Goal: Task Accomplishment & Management: Use online tool/utility

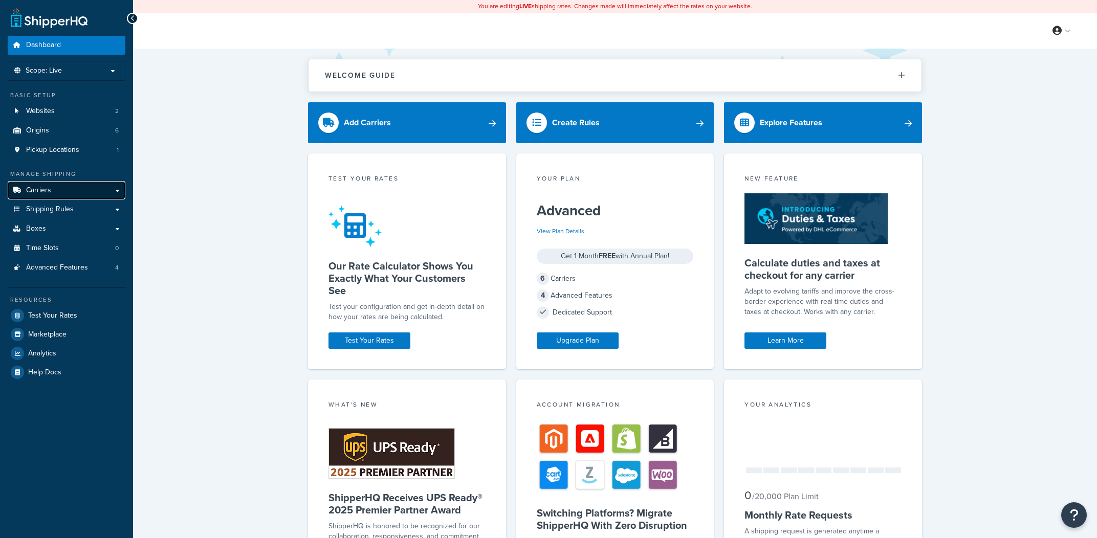
click at [89, 197] on link "Carriers" at bounding box center [67, 190] width 118 height 19
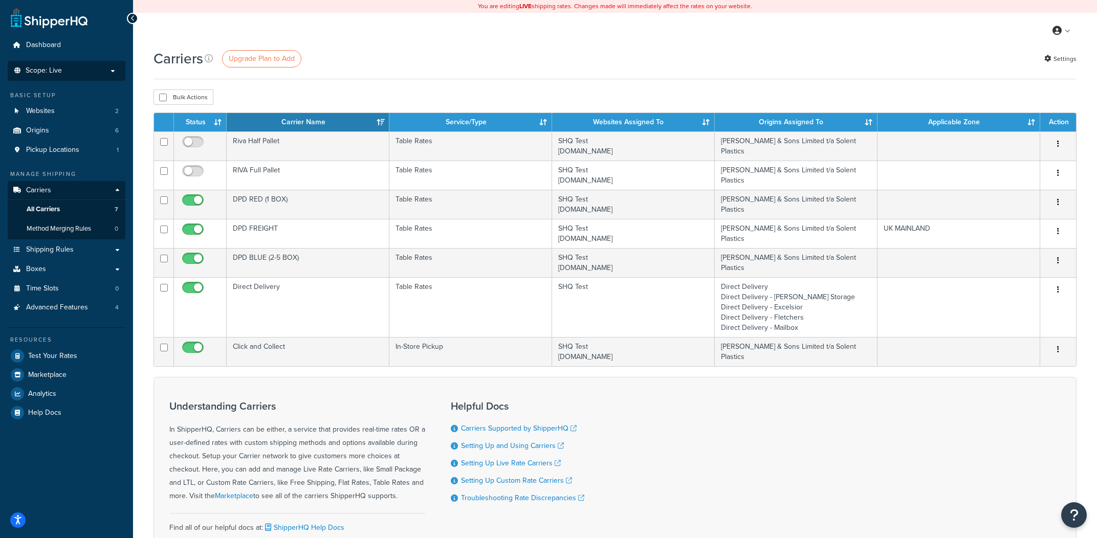
click at [72, 77] on li "Scope: Live Development Integration Test" at bounding box center [67, 71] width 118 height 20
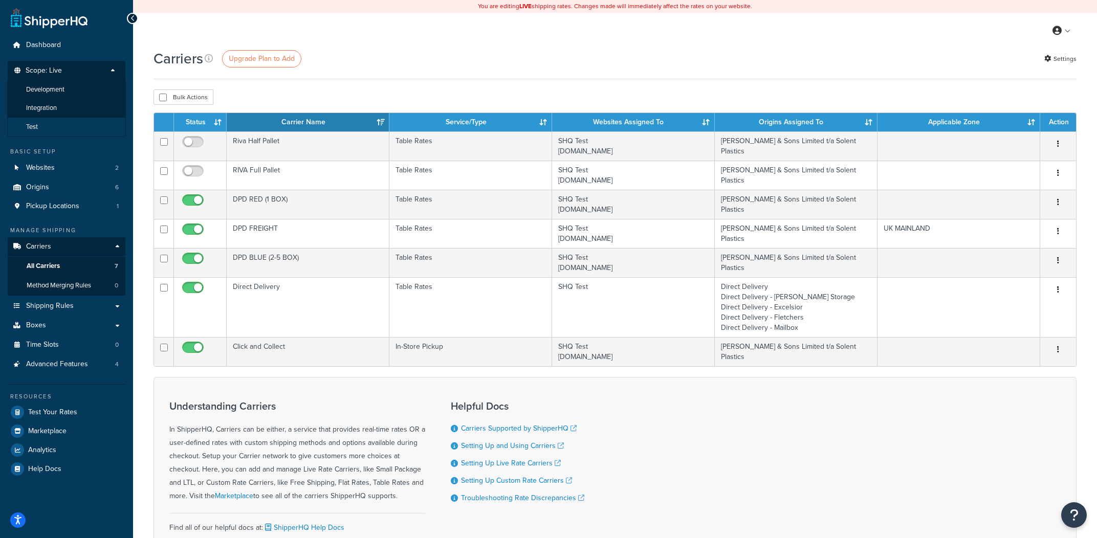
click at [62, 125] on li "Test" at bounding box center [66, 127] width 119 height 19
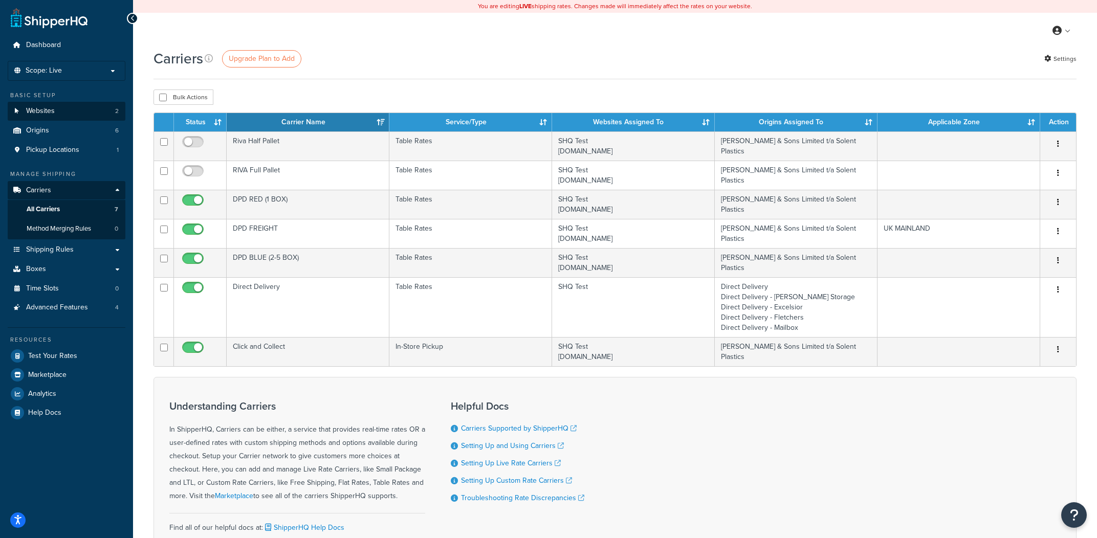
scroll to position [6, 0]
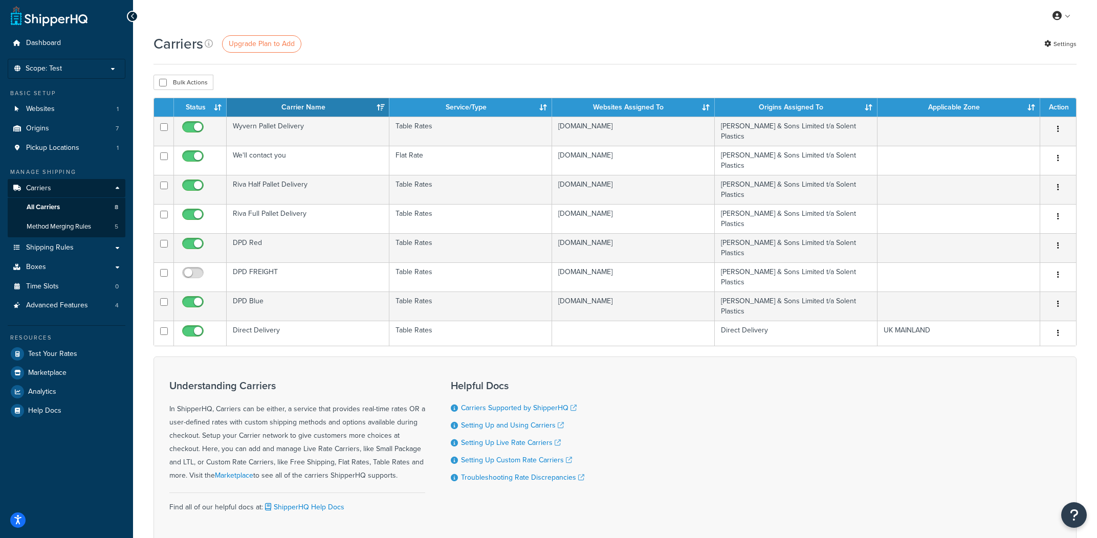
scroll to position [1, 0]
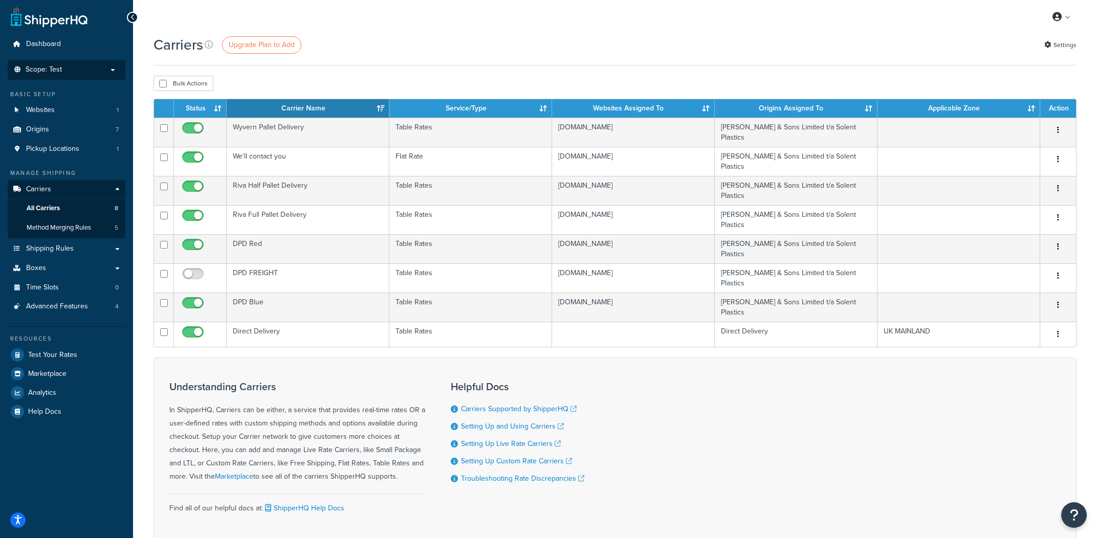
click at [90, 76] on li "Scope: Test Live Development Integration" at bounding box center [67, 70] width 118 height 20
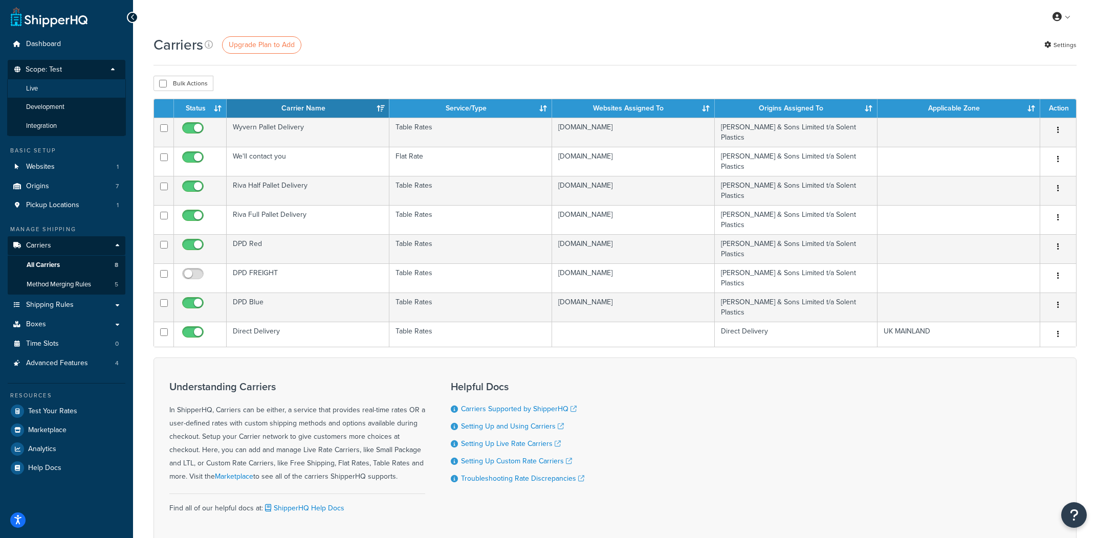
click at [73, 94] on li "Live" at bounding box center [66, 88] width 119 height 19
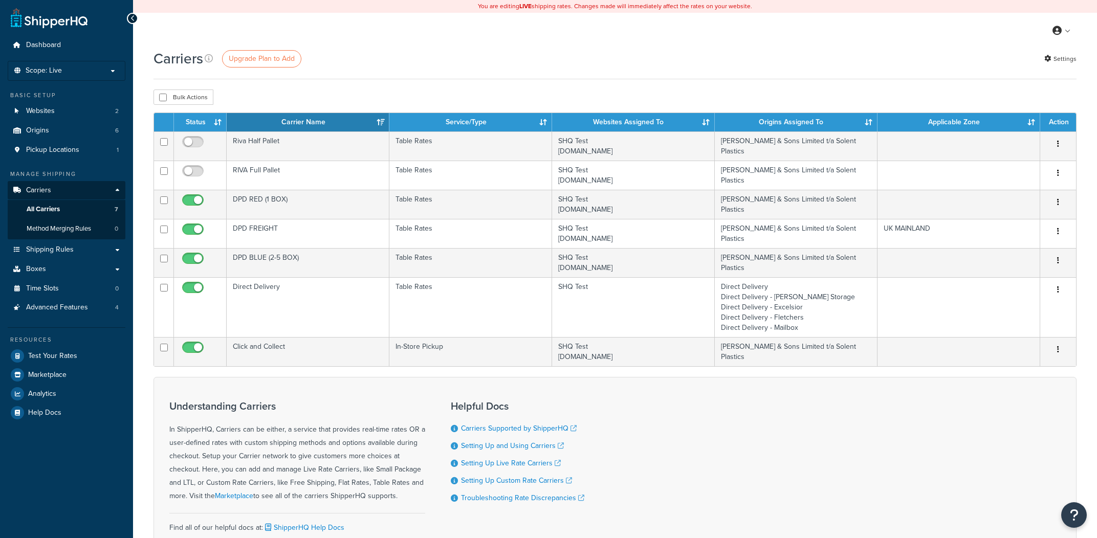
scroll to position [1, 0]
click at [567, 91] on div "Bulk Actions Duplicate Delete" at bounding box center [615, 97] width 923 height 15
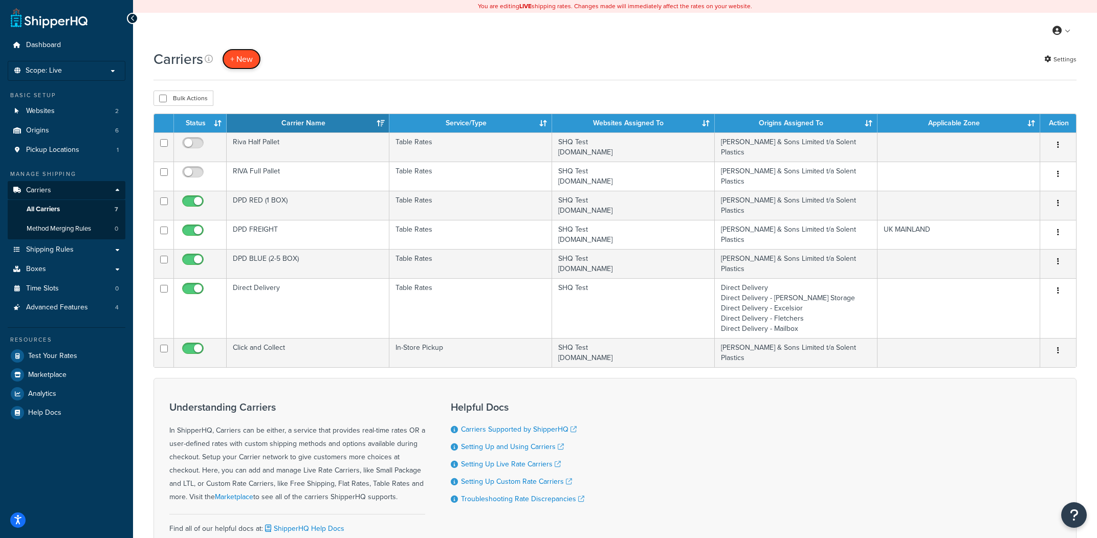
click at [244, 55] on button "+ New" at bounding box center [241, 59] width 39 height 21
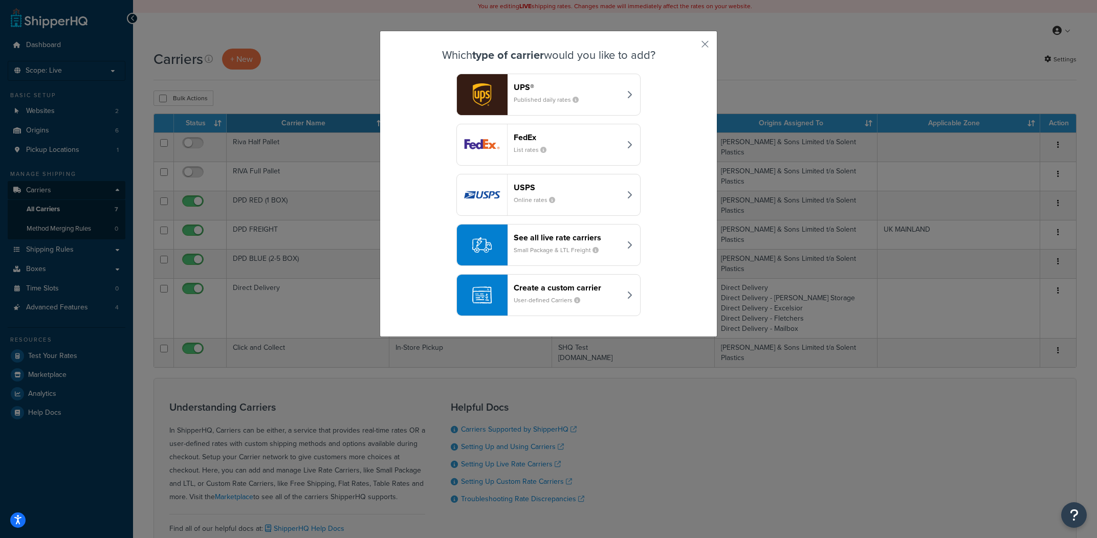
click at [564, 293] on header "Create a custom carrier" at bounding box center [567, 288] width 107 height 10
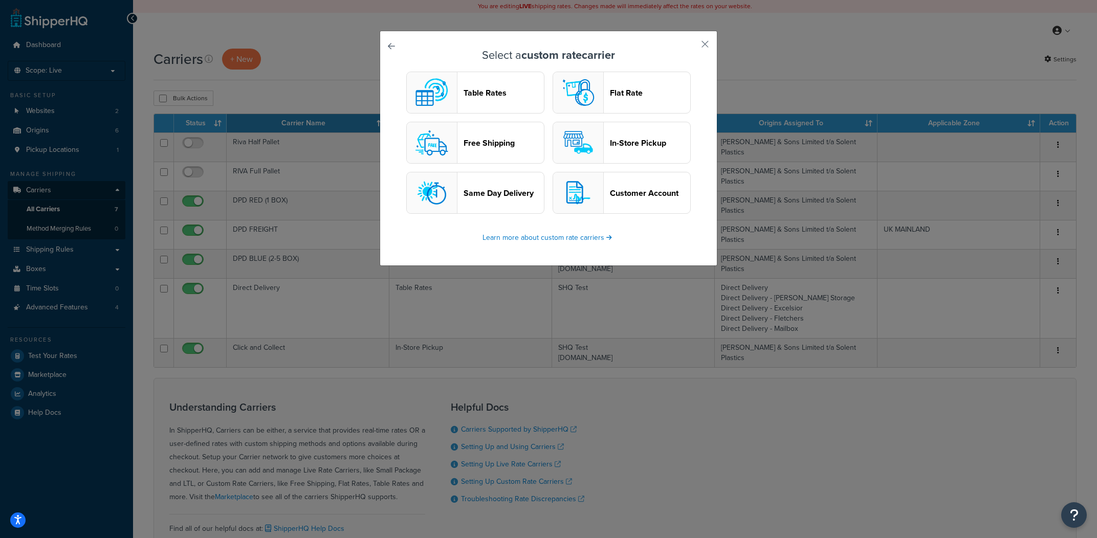
click at [521, 103] on button "Table Rates" at bounding box center [475, 93] width 138 height 42
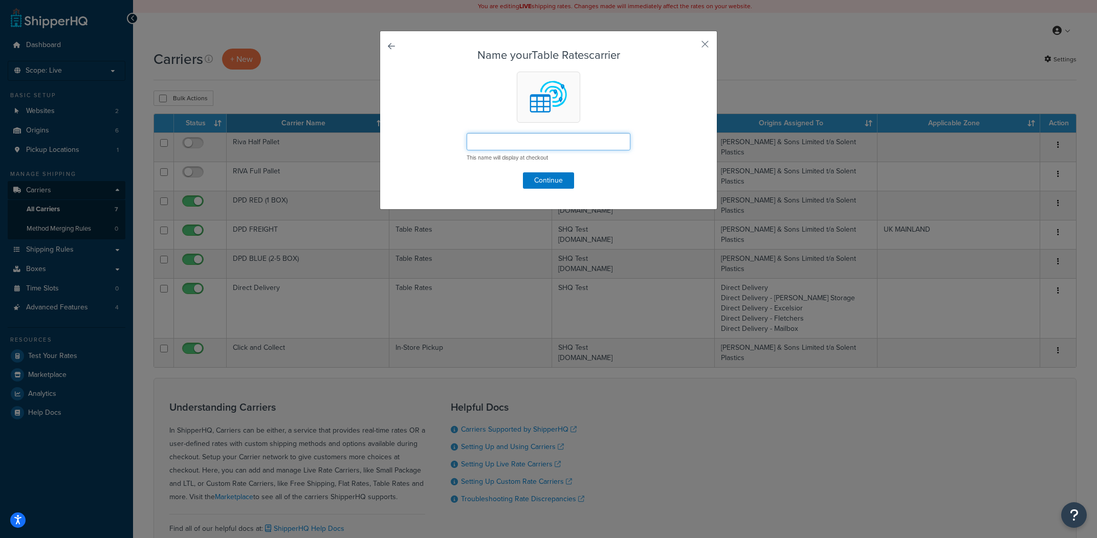
click at [506, 134] on input "text" at bounding box center [549, 141] width 164 height 17
type input "Place Holder"
click at [528, 180] on button "Continue" at bounding box center [548, 181] width 51 height 16
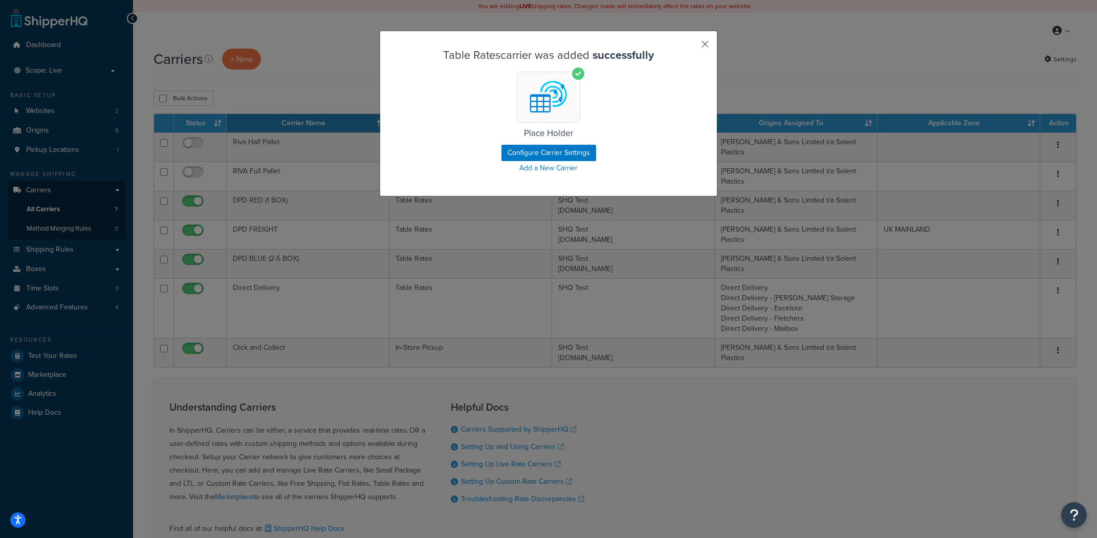
click at [692, 47] on button "button" at bounding box center [690, 48] width 3 height 3
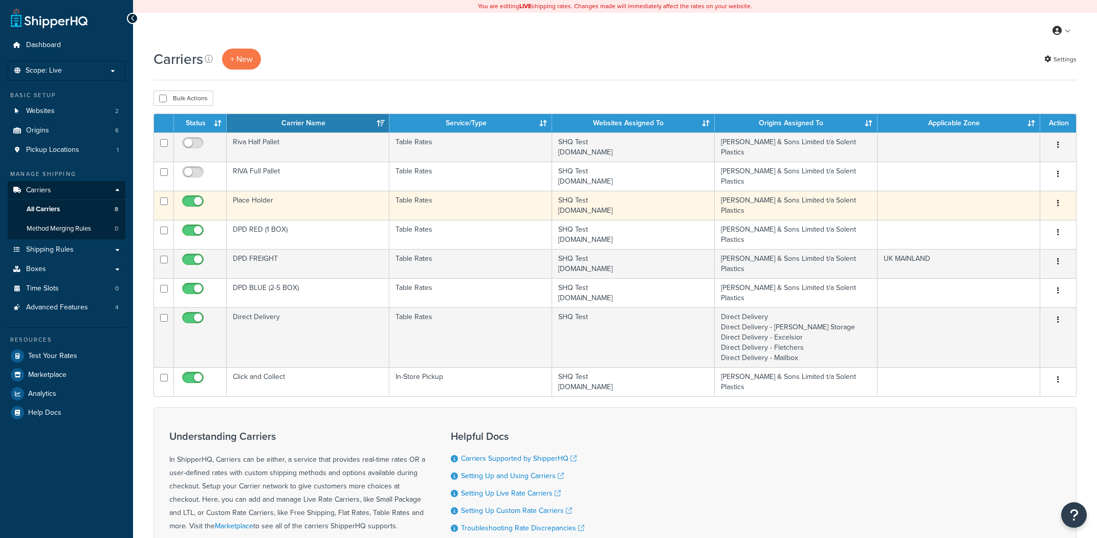
click at [205, 202] on input "checkbox" at bounding box center [194, 204] width 28 height 13
checkbox input "false"
